Goal: Information Seeking & Learning: Learn about a topic

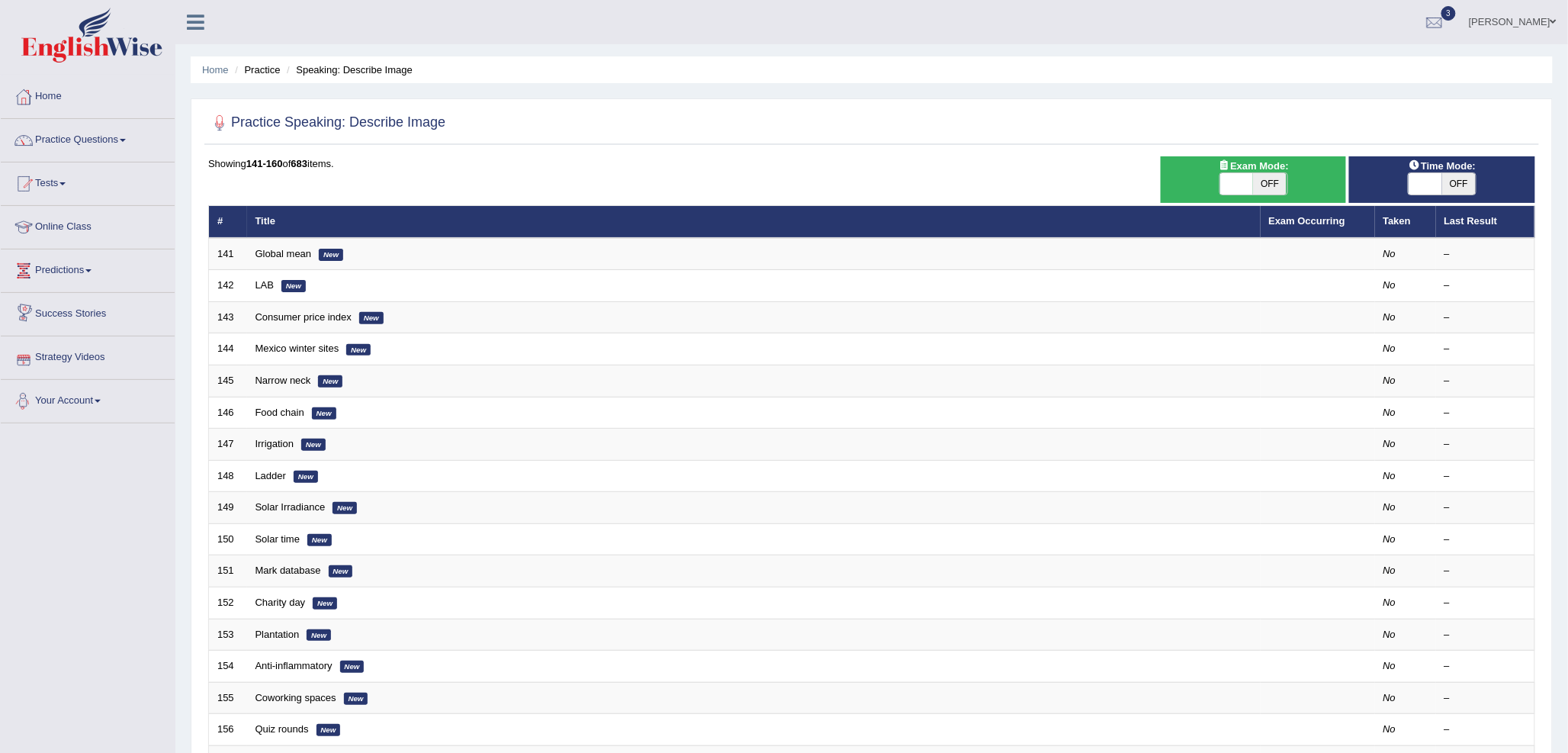
click at [72, 269] on link "Predictions" at bounding box center [88, 268] width 174 height 38
click at [77, 301] on link "Latest Predictions" at bounding box center [100, 305] width 143 height 28
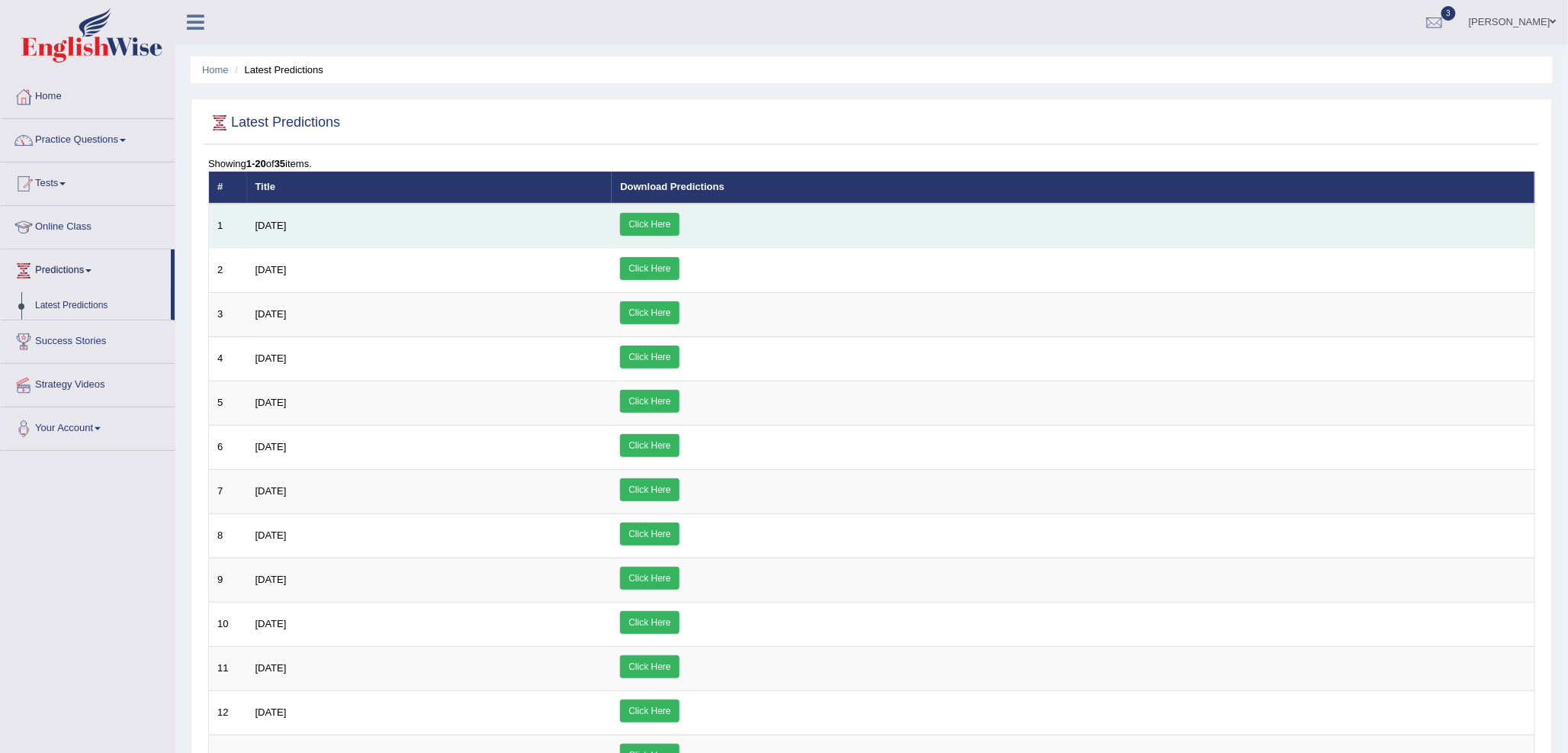
click at [678, 233] on link "Click Here" at bounding box center [650, 224] width 59 height 23
